Goal: Information Seeking & Learning: Learn about a topic

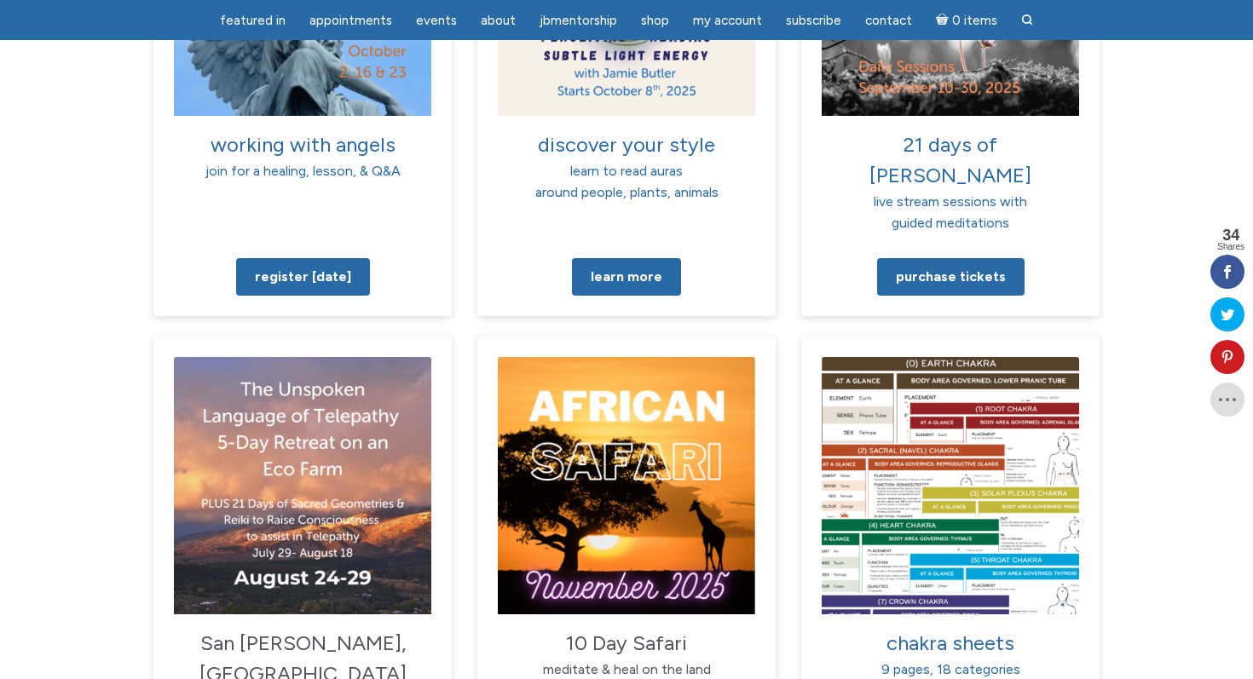
scroll to position [2253, 0]
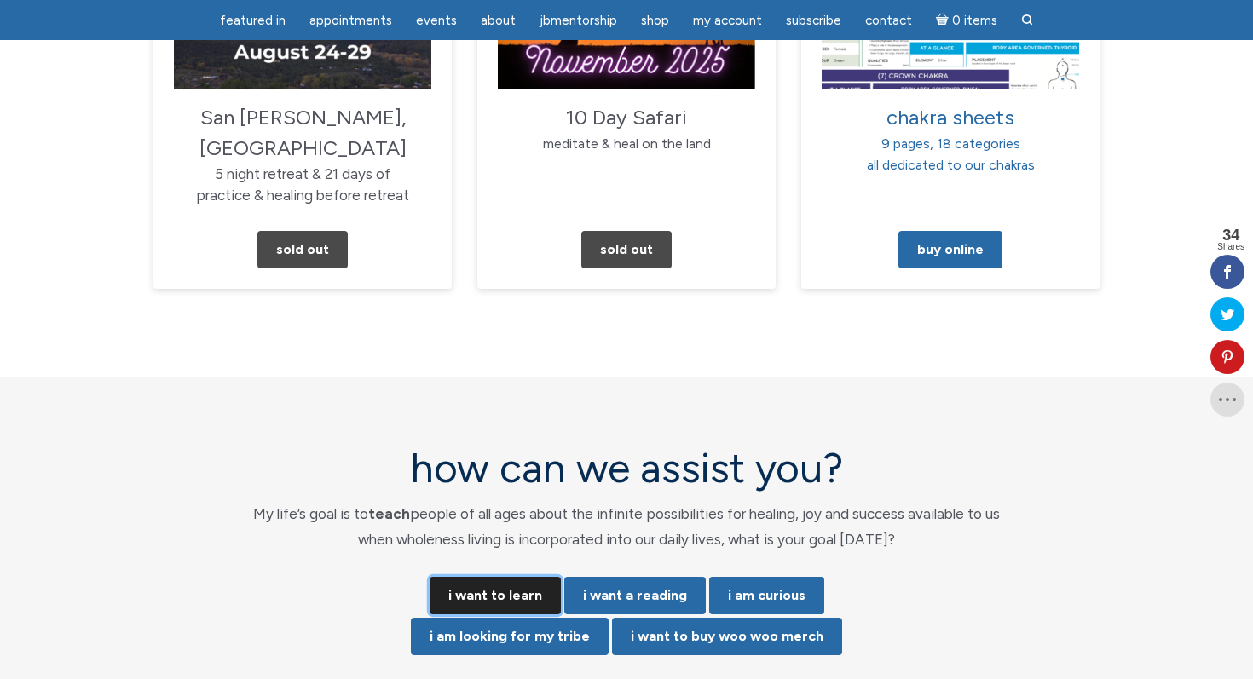
click at [496, 577] on link "i want to learn" at bounding box center [495, 596] width 131 height 38
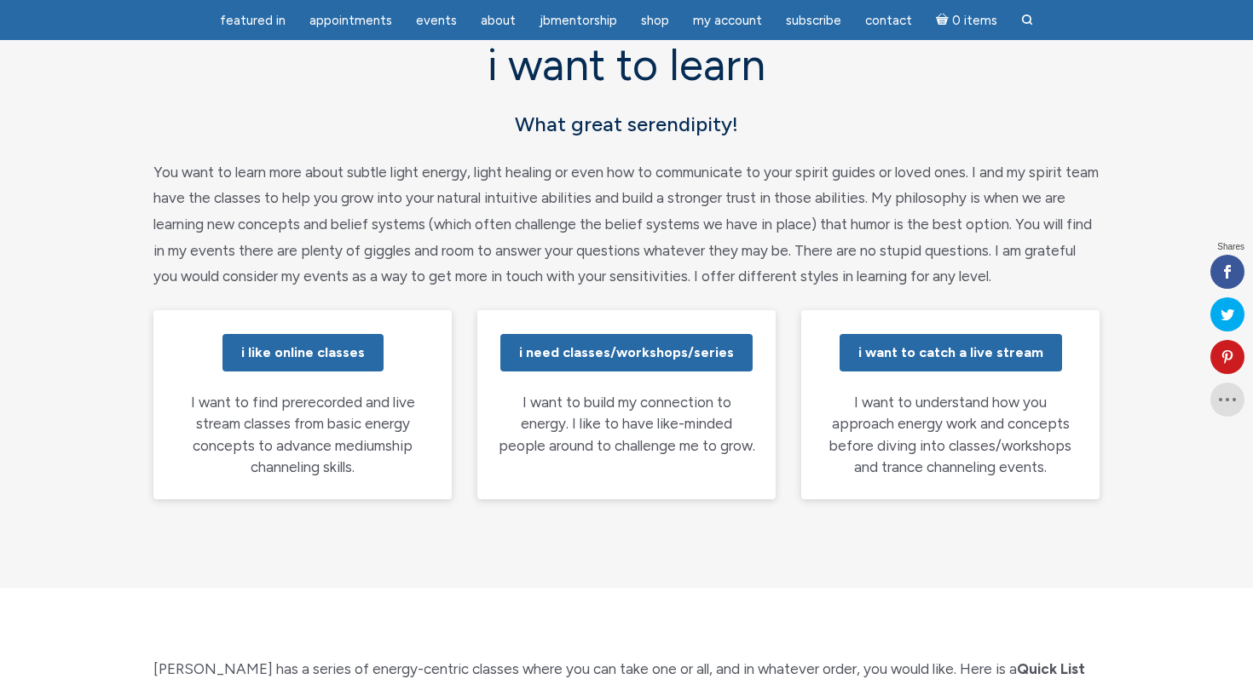
scroll to position [163, 0]
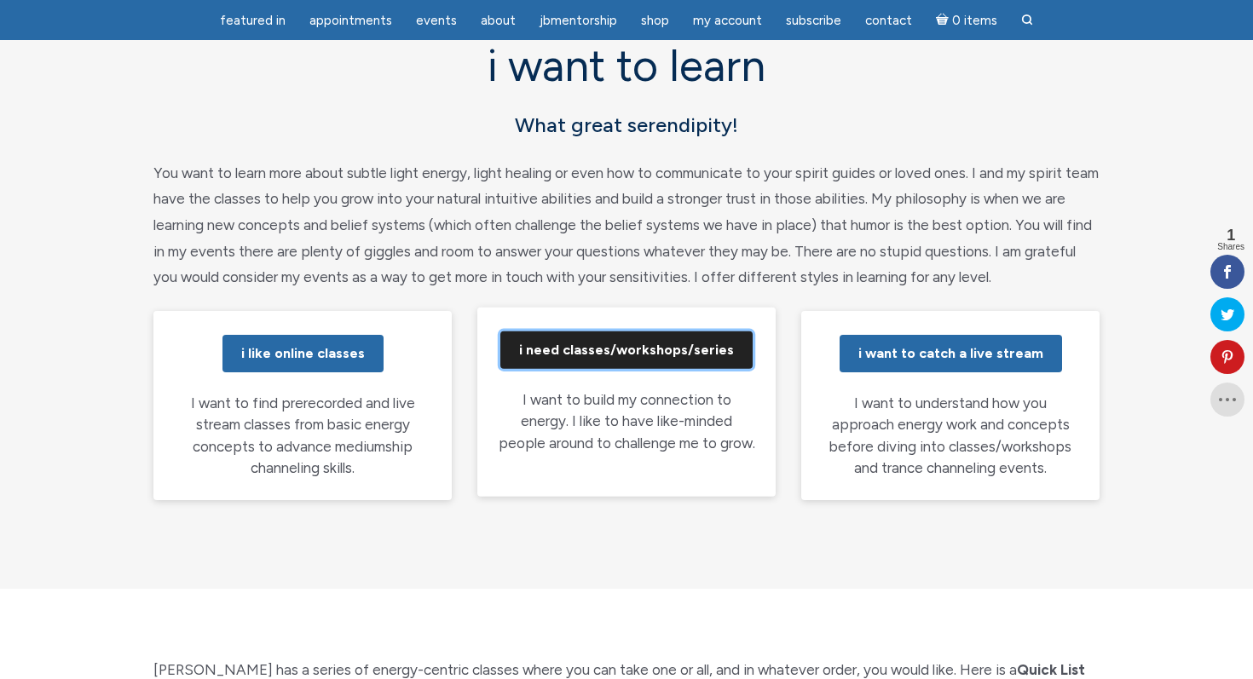
click at [624, 356] on link "i need classes/workshops/series" at bounding box center [626, 351] width 252 height 38
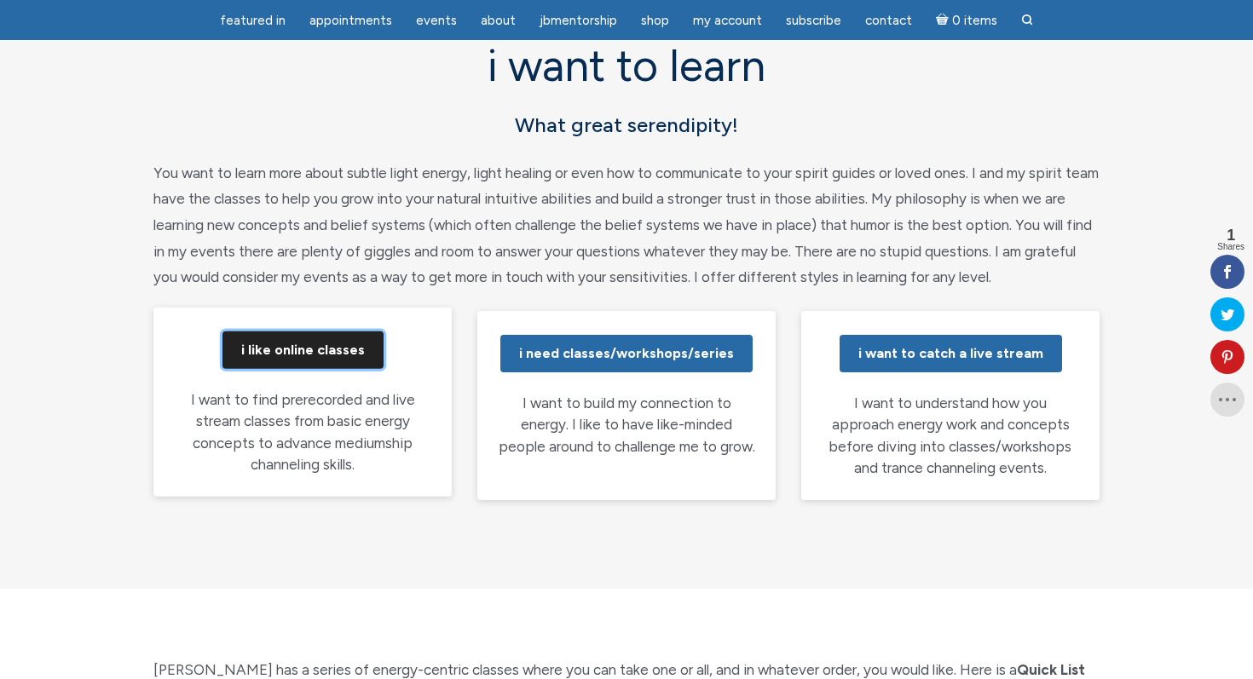
click at [294, 354] on link "i like online classes" at bounding box center [302, 351] width 161 height 38
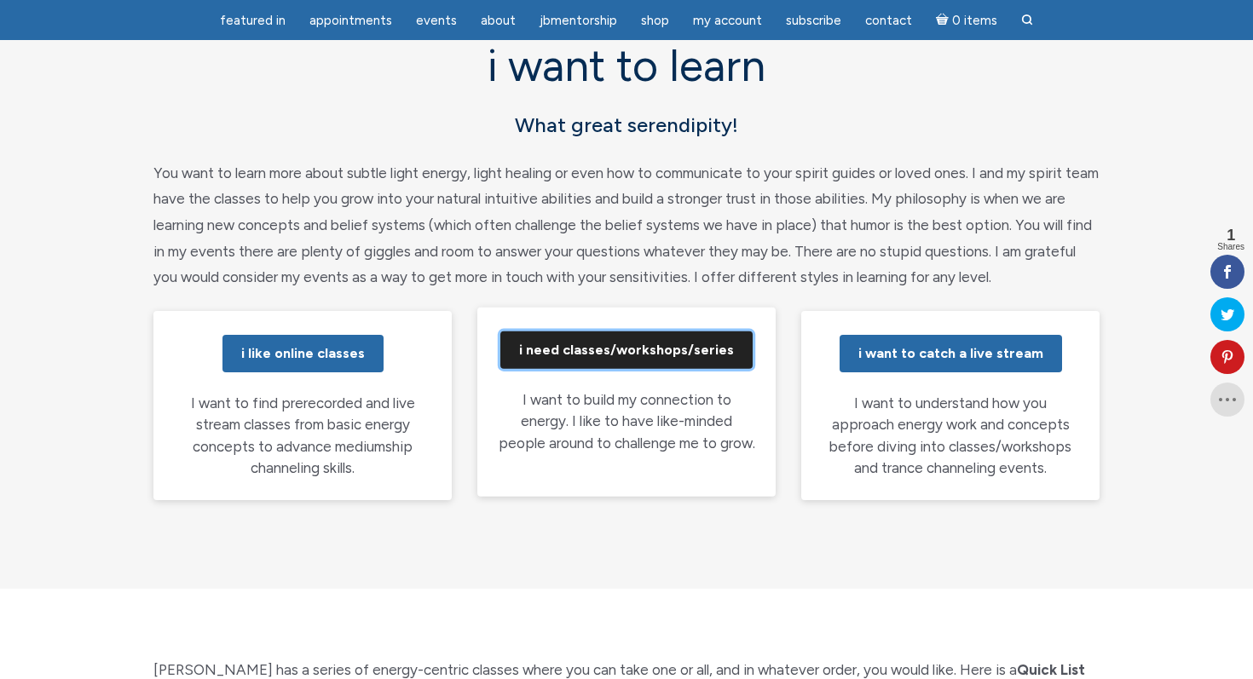
click at [635, 364] on link "i need classes/workshops/series" at bounding box center [626, 351] width 252 height 38
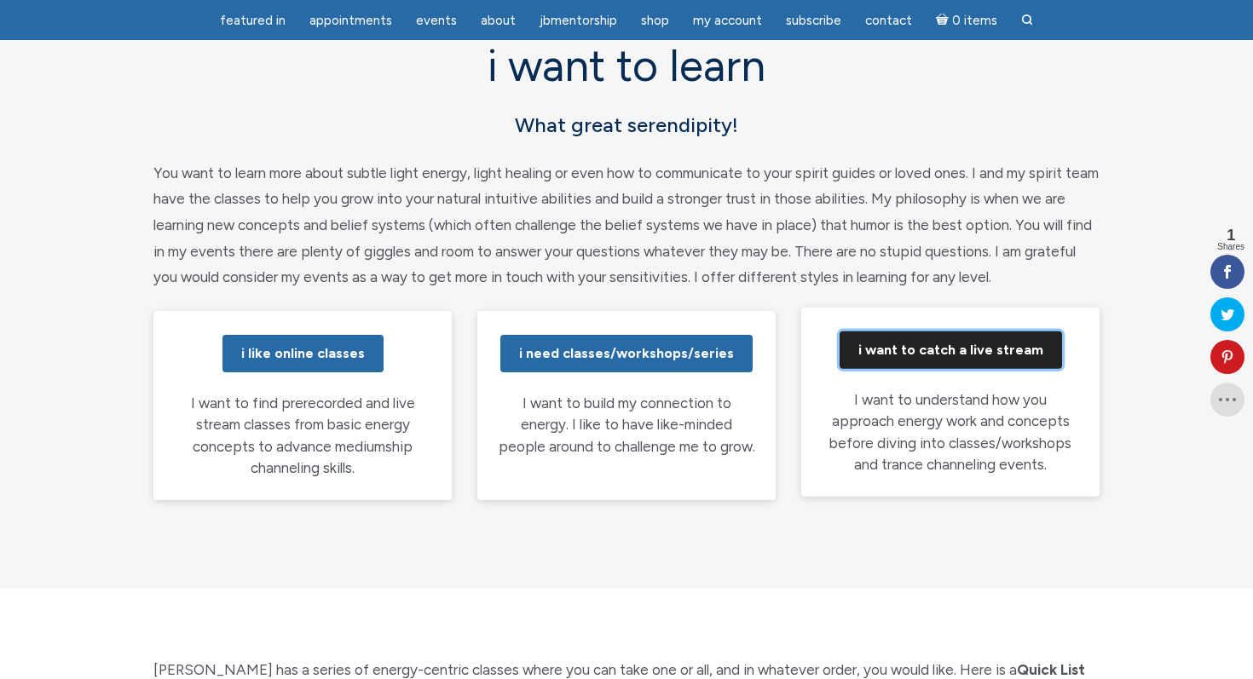
click at [939, 349] on link "i want to catch a live stream" at bounding box center [951, 351] width 222 height 38
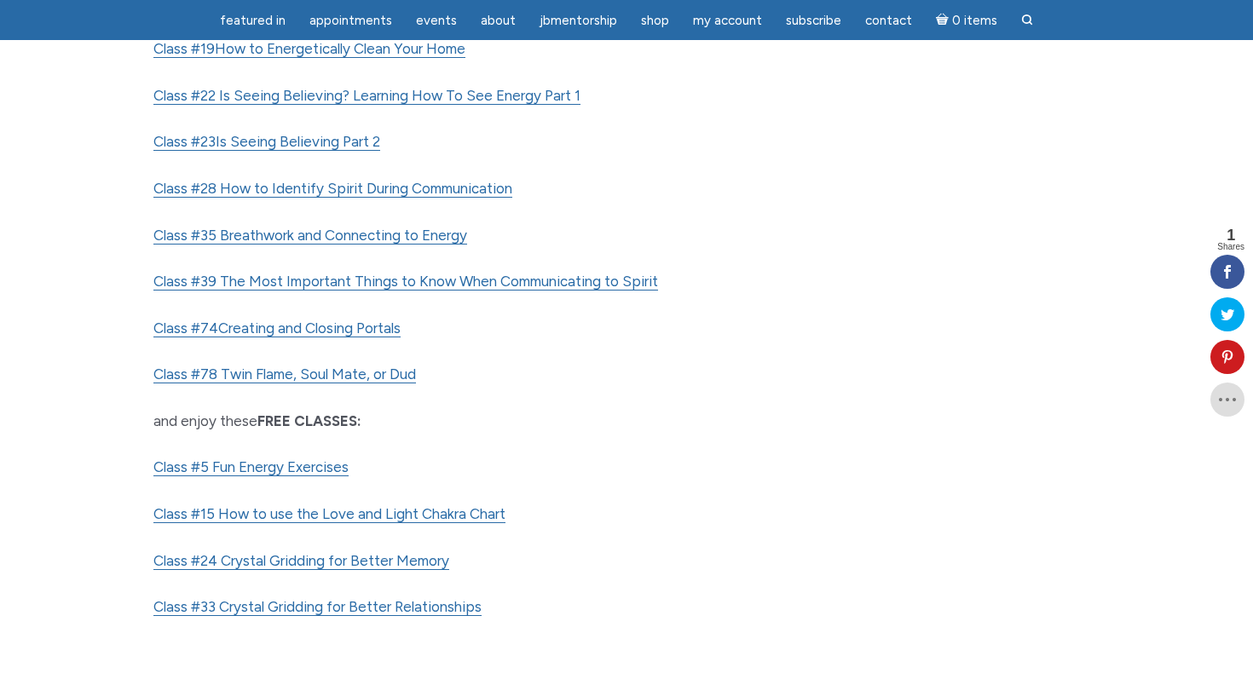
scroll to position [1037, 0]
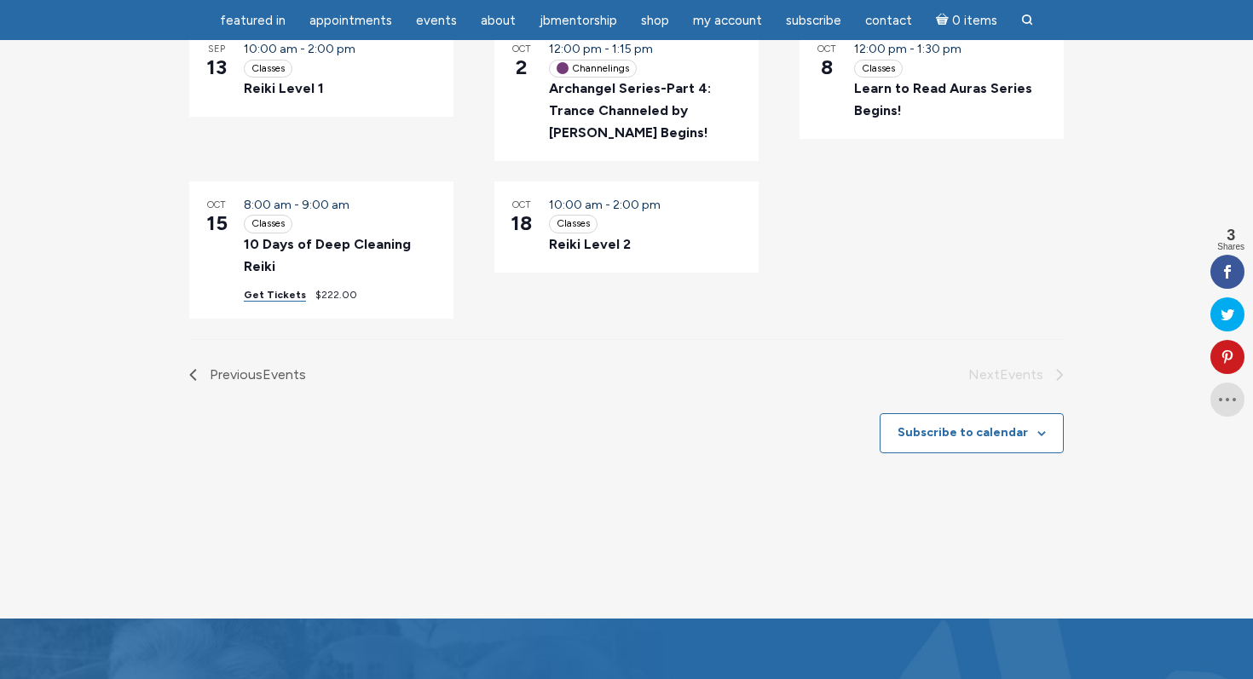
scroll to position [340, 0]
